Goal: Task Accomplishment & Management: Use online tool/utility

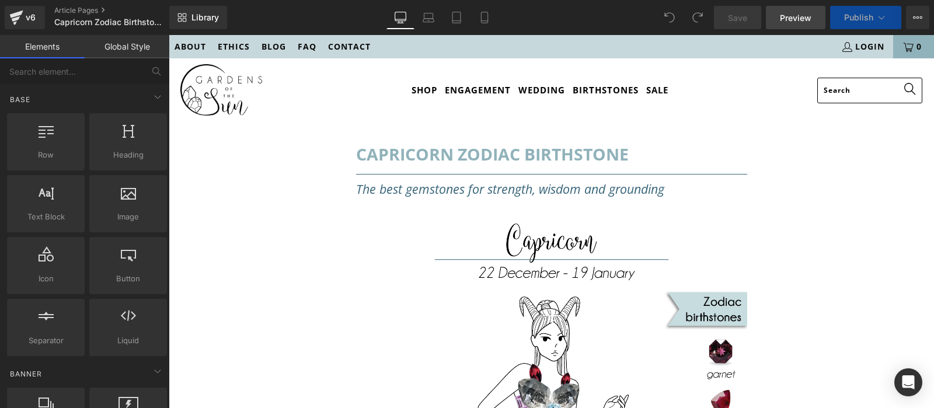
click at [804, 17] on span "Preview" at bounding box center [796, 18] width 32 height 12
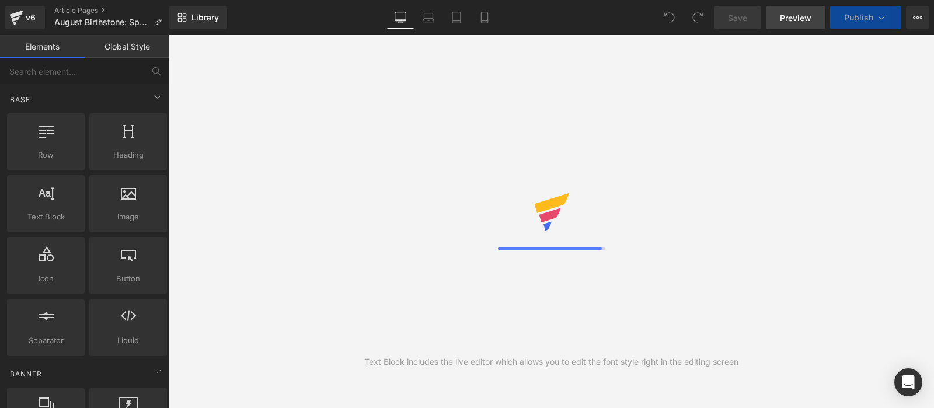
click at [802, 13] on span "Preview" at bounding box center [796, 18] width 32 height 12
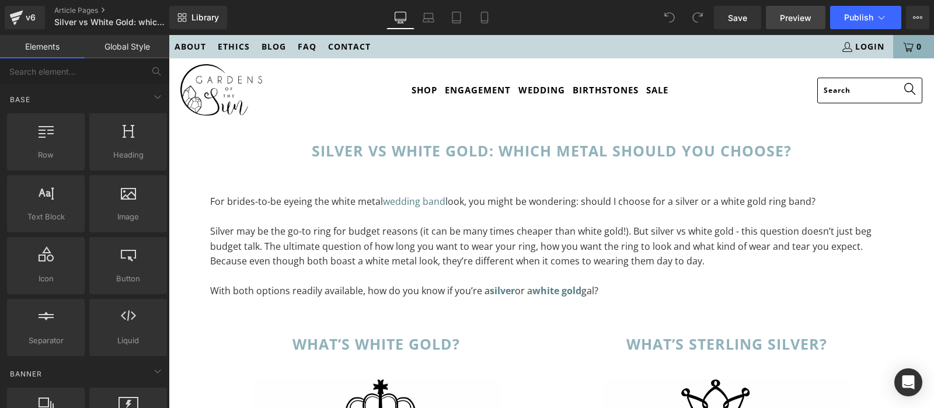
click at [802, 25] on link "Preview" at bounding box center [796, 17] width 60 height 23
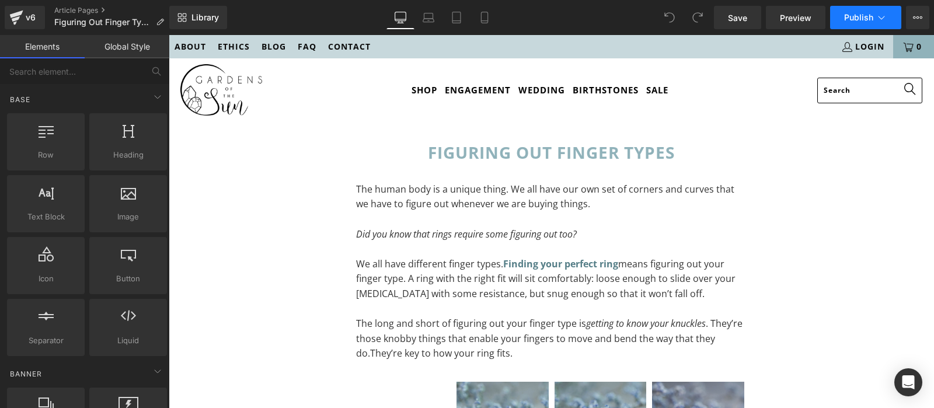
click at [889, 10] on button "Publish" at bounding box center [865, 17] width 71 height 23
click at [783, 14] on span "Preview" at bounding box center [796, 18] width 32 height 12
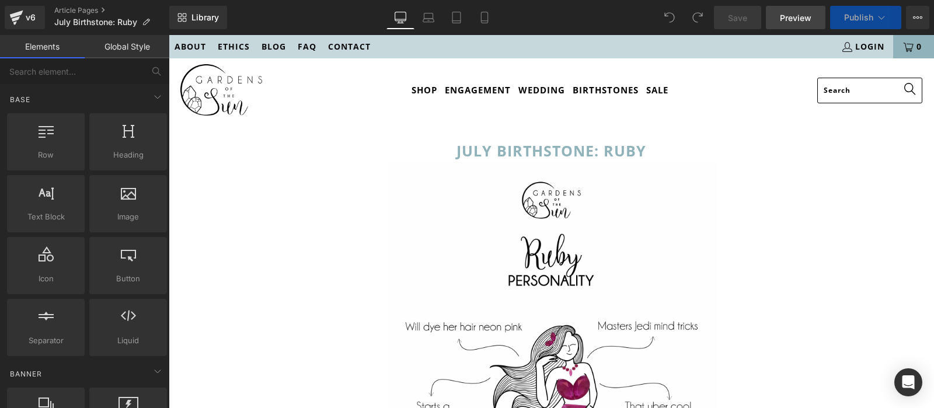
click at [792, 28] on link "Preview" at bounding box center [796, 17] width 60 height 23
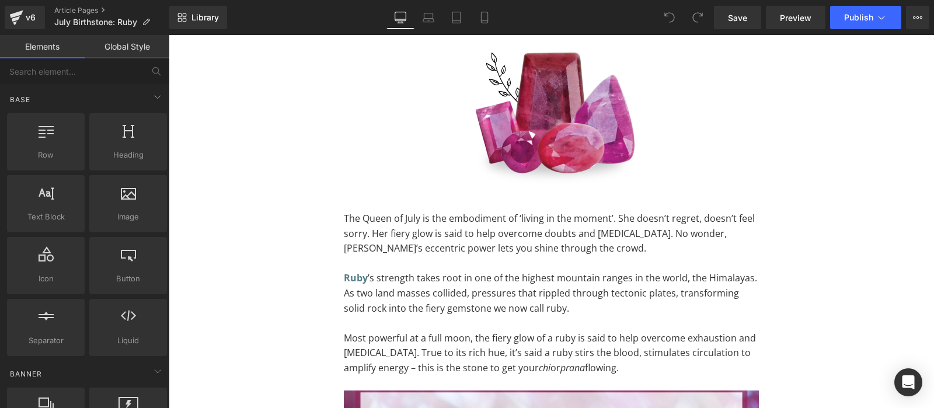
scroll to position [70, 0]
